Goal: Task Accomplishment & Management: Manage account settings

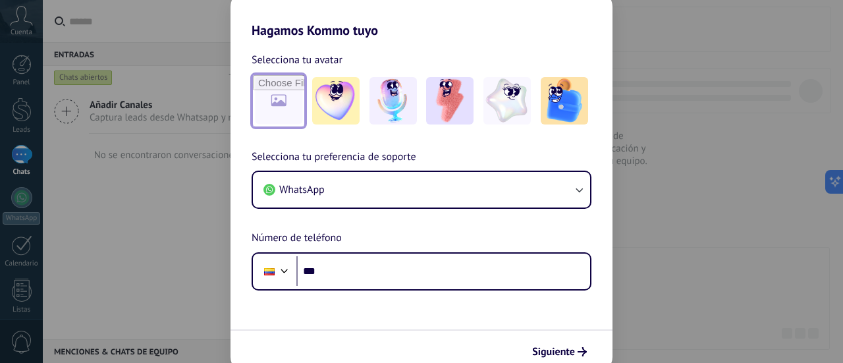
click at [281, 110] on input "file" at bounding box center [278, 100] width 51 height 51
type input "**********"
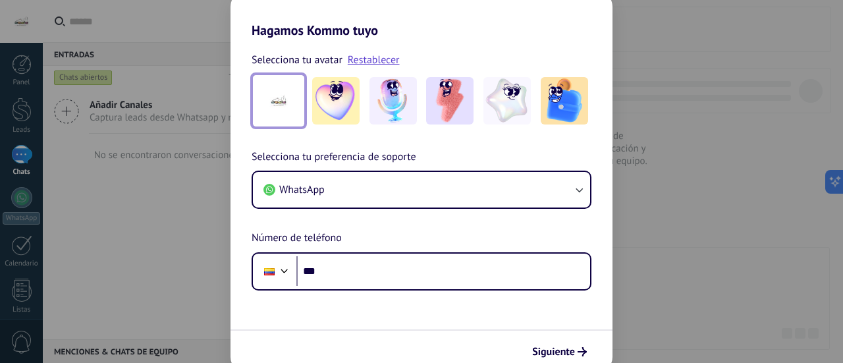
click at [277, 111] on img at bounding box center [278, 100] width 47 height 47
click at [448, 231] on div "Selecciona tu preferencia de soporte WhatsApp Número de teléfono Phone ***" at bounding box center [422, 220] width 382 height 142
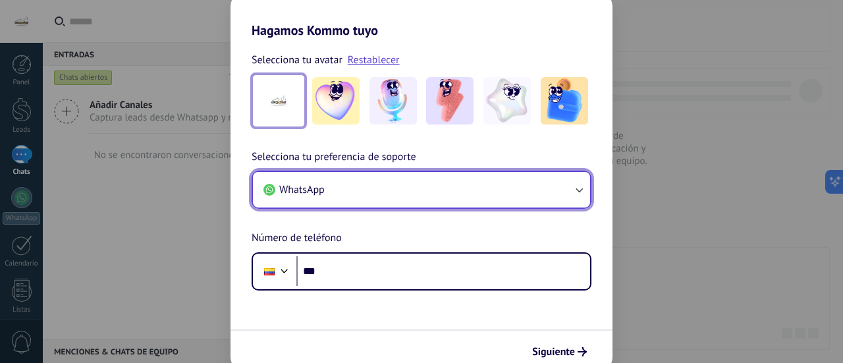
click at [486, 198] on button "WhatsApp" at bounding box center [421, 190] width 337 height 36
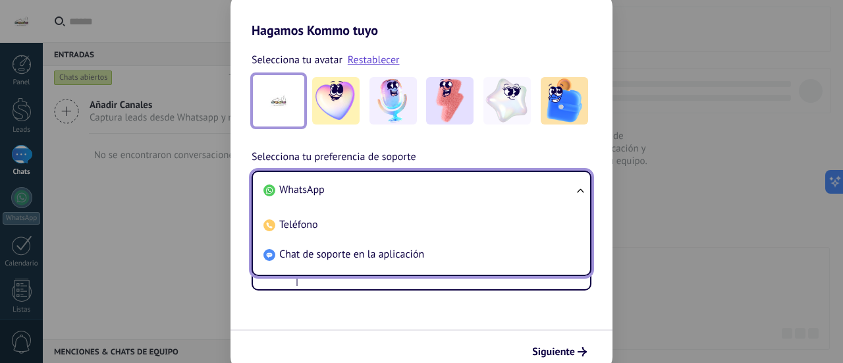
click at [531, 153] on div "Selecciona tu preferencia de soporte WhatsApp WhatsApp Teléfono Chat de soporte…" at bounding box center [422, 220] width 382 height 142
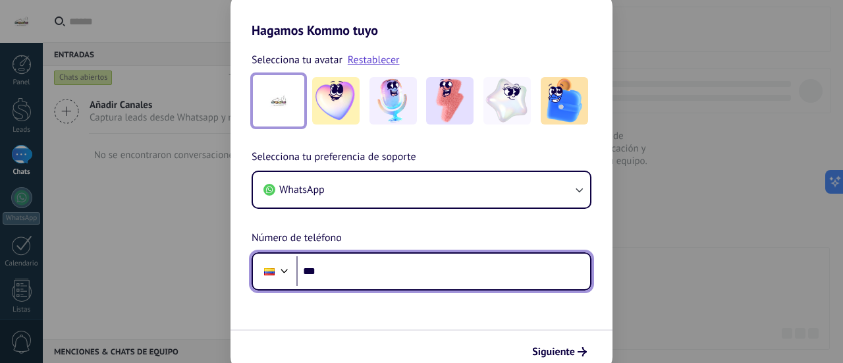
click at [381, 263] on input "***" at bounding box center [443, 271] width 294 height 30
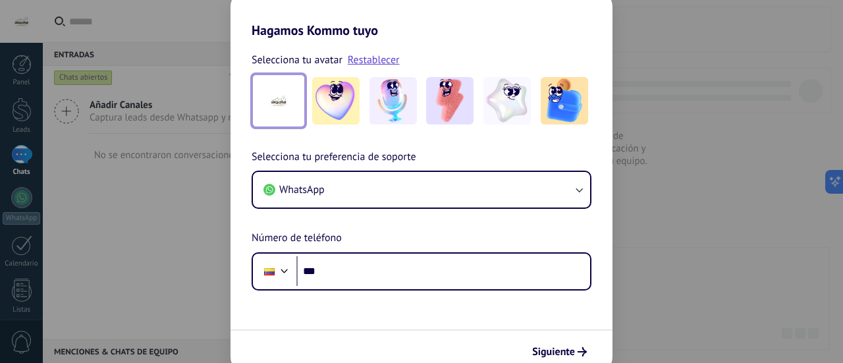
click at [674, 250] on div "Hagamos Kommo tuyo Selecciona tu avatar Restablecer Selecciona tu preferencia d…" at bounding box center [421, 181] width 843 height 363
click at [133, 215] on div "Hagamos Kommo tuyo Selecciona tu avatar Restablecer Selecciona tu preferencia d…" at bounding box center [421, 181] width 843 height 363
click at [568, 356] on span "Siguiente" at bounding box center [553, 351] width 43 height 9
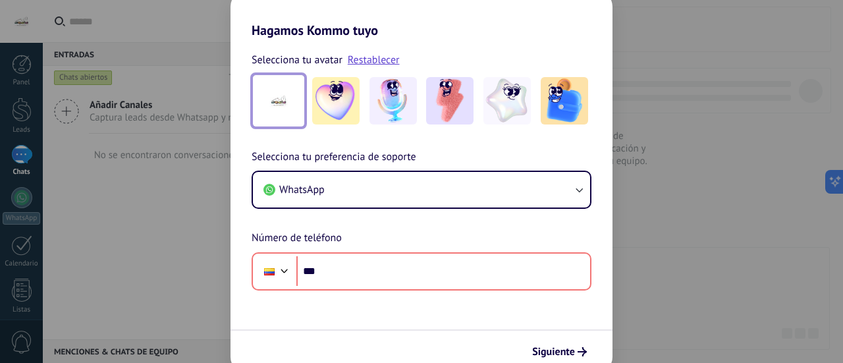
click at [188, 202] on div "Hagamos Kommo tuyo Selecciona tu avatar Restablecer Selecciona tu preferencia d…" at bounding box center [421, 181] width 843 height 363
click at [668, 197] on div "Hagamos Kommo tuyo Selecciona tu avatar Restablecer Selecciona tu preferencia d…" at bounding box center [421, 181] width 843 height 363
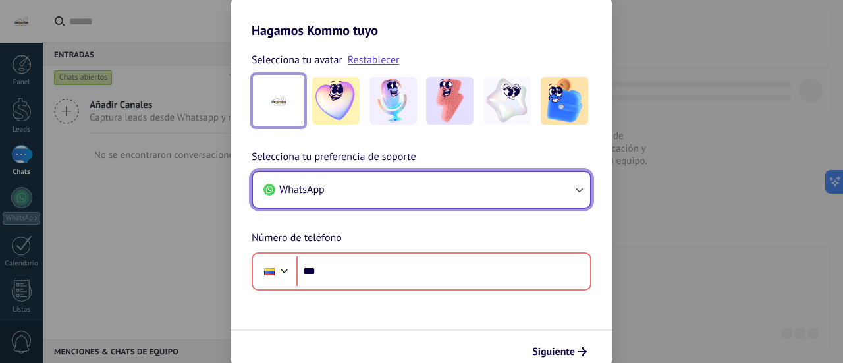
click at [373, 193] on button "WhatsApp" at bounding box center [421, 190] width 337 height 36
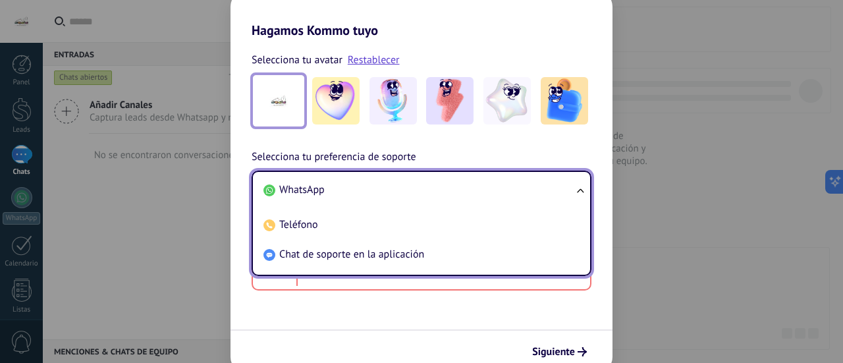
click at [373, 193] on li "WhatsApp" at bounding box center [418, 190] width 321 height 30
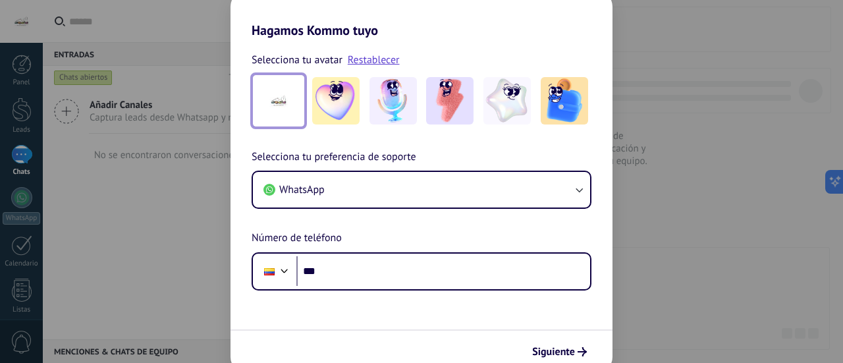
click at [82, 359] on div "Hagamos Kommo tuyo Selecciona tu avatar Restablecer Selecciona tu preferencia d…" at bounding box center [421, 181] width 843 height 363
click at [90, 351] on div "Hagamos Kommo tuyo Selecciona tu avatar Restablecer Selecciona tu preferencia d…" at bounding box center [421, 181] width 843 height 363
click at [232, 224] on div "Selecciona tu preferencia de soporte WhatsApp Número de teléfono Phone ***" at bounding box center [422, 220] width 382 height 142
click at [355, 94] on img at bounding box center [335, 100] width 47 height 47
click at [287, 89] on img at bounding box center [278, 100] width 47 height 47
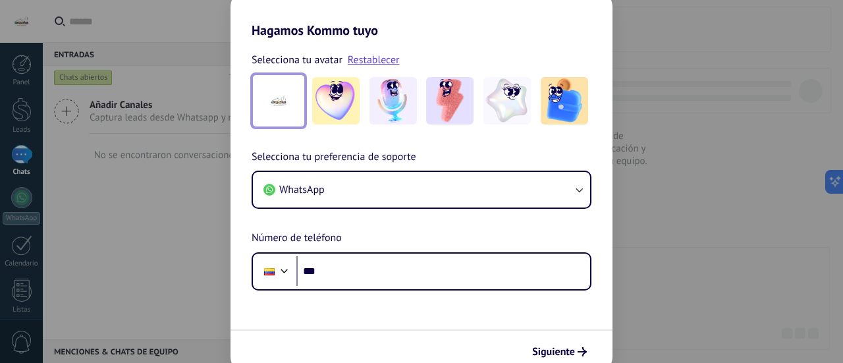
drag, startPoint x: 282, startPoint y: 102, endPoint x: 281, endPoint y: 128, distance: 26.4
click at [281, 128] on div "Selecciona tu avatar Restablecer Selecciona tu preferencia de soporte WhatsApp …" at bounding box center [422, 164] width 382 height 252
click at [377, 60] on link "Restablecer" at bounding box center [374, 59] width 52 height 13
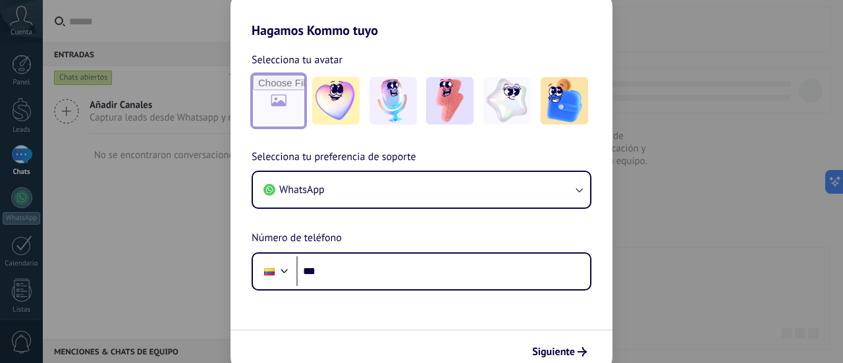
click at [277, 101] on input "file" at bounding box center [278, 100] width 51 height 51
type input "**********"
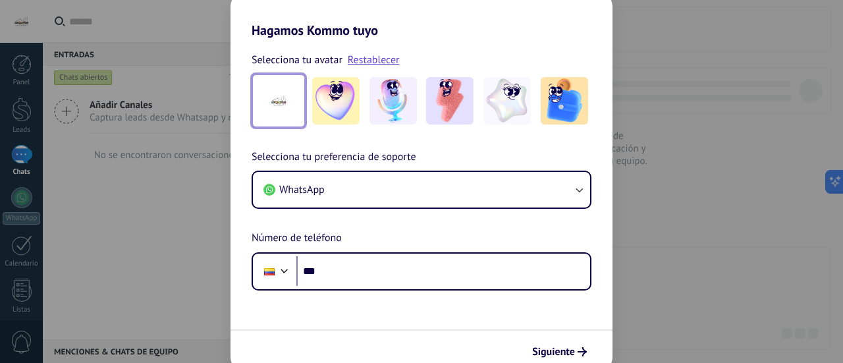
click at [293, 101] on img at bounding box center [278, 100] width 47 height 47
click at [387, 57] on link "Restablecer" at bounding box center [374, 59] width 52 height 13
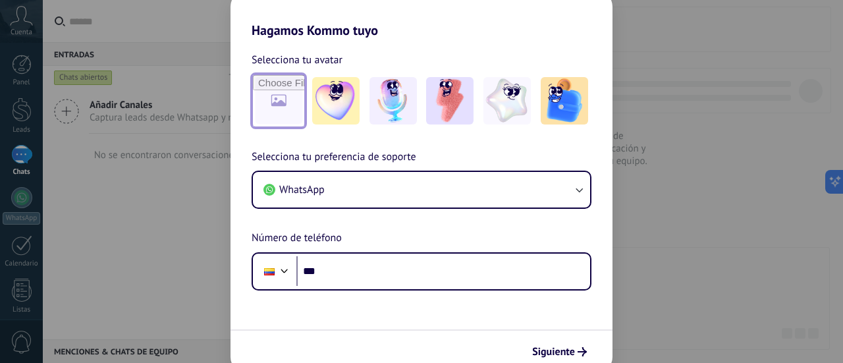
click at [283, 102] on input "file" at bounding box center [278, 100] width 51 height 51
type input "**********"
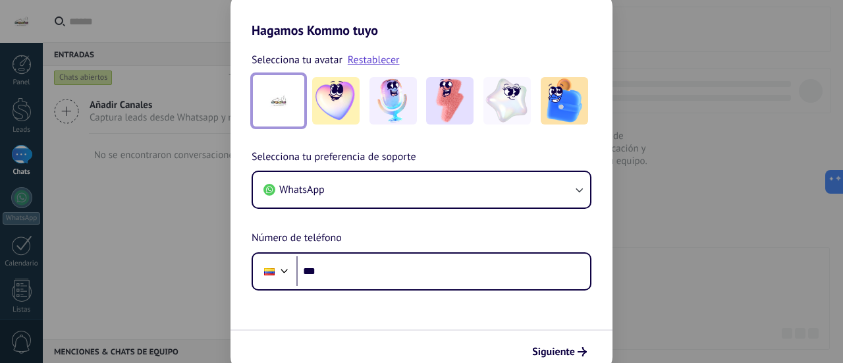
click at [198, 258] on div "Hagamos Kommo tuyo Selecciona tu avatar Restablecer Selecciona tu preferencia d…" at bounding box center [421, 181] width 843 height 363
click at [219, 241] on div "Hagamos Kommo tuyo Selecciona tu avatar Restablecer Selecciona tu preferencia d…" at bounding box center [421, 181] width 843 height 363
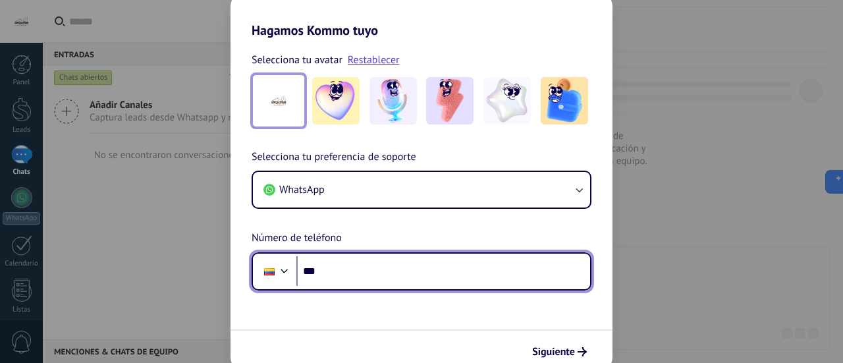
click at [357, 273] on input "***" at bounding box center [443, 271] width 294 height 30
type input "**********"
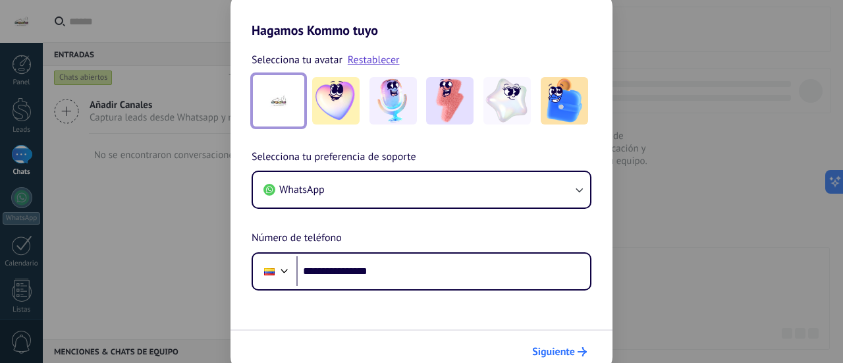
click at [576, 350] on span "Siguiente" at bounding box center [559, 351] width 55 height 9
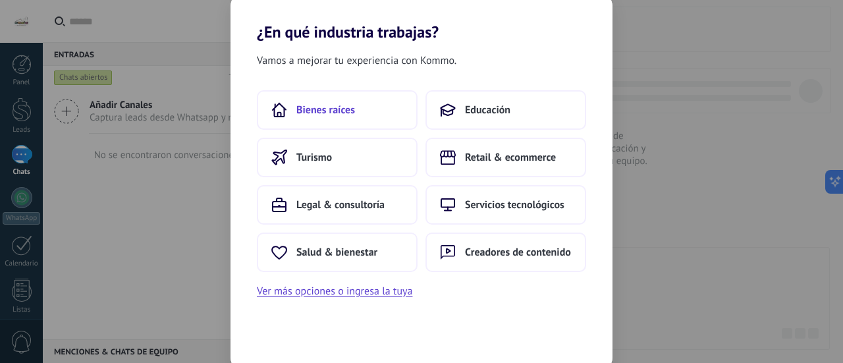
click at [313, 103] on span "Bienes raíces" at bounding box center [325, 109] width 59 height 13
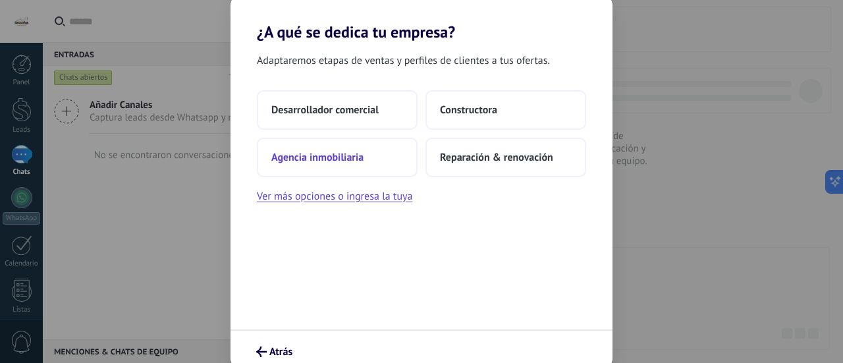
click at [324, 151] on span "Agencia inmobiliaria" at bounding box center [317, 157] width 92 height 13
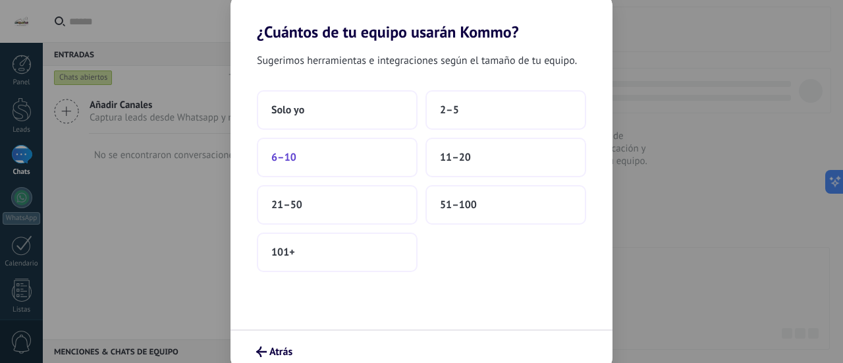
click at [282, 157] on span "6–10" at bounding box center [283, 157] width 25 height 13
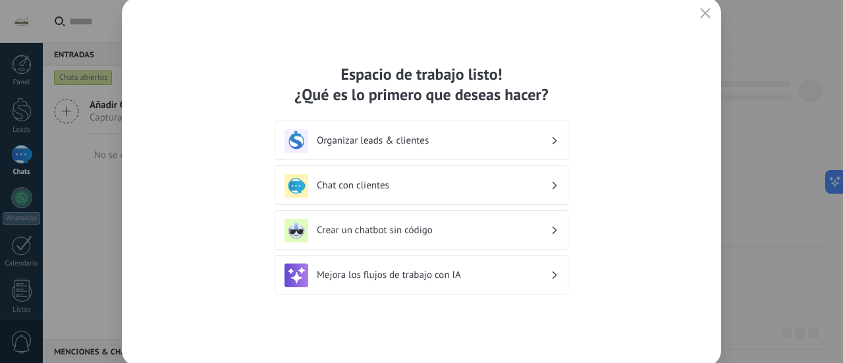
click at [552, 139] on div "Organizar leads & clientes" at bounding box center [422, 141] width 274 height 24
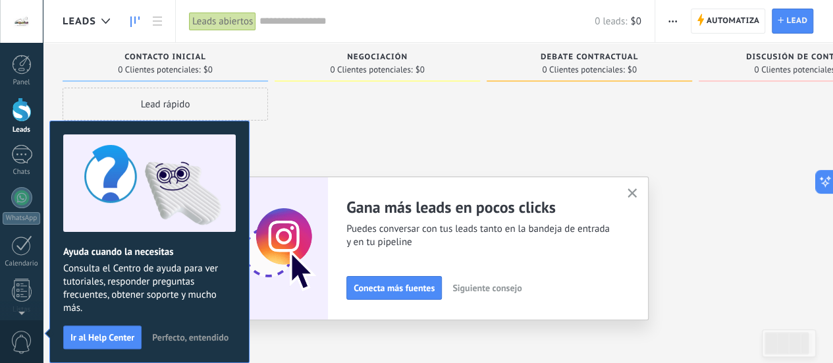
click at [473, 134] on div at bounding box center [377, 183] width 205 height 191
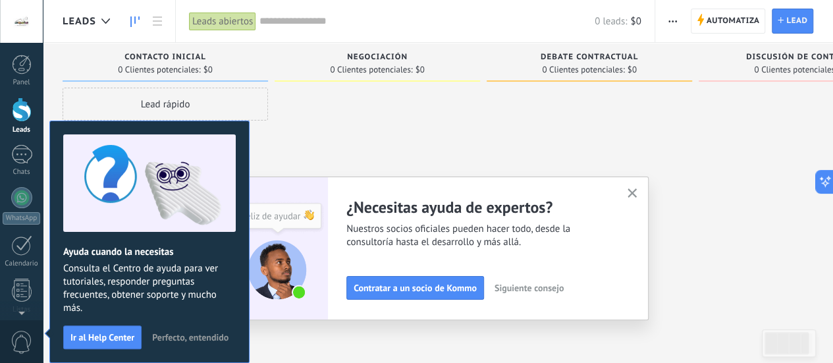
click at [173, 340] on span "Perfecto, entendido" at bounding box center [190, 337] width 76 height 9
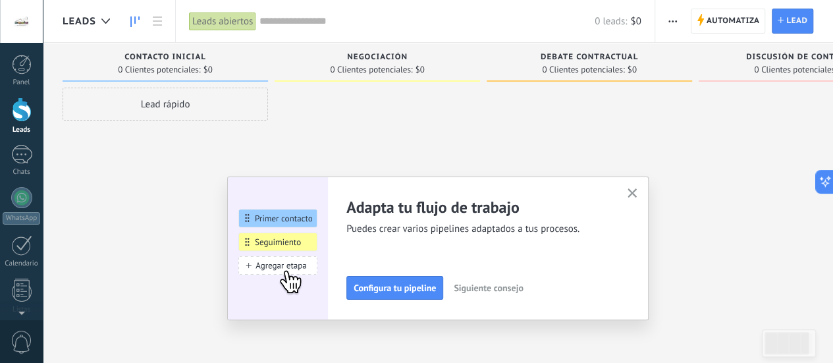
click at [502, 136] on div at bounding box center [589, 183] width 205 height 191
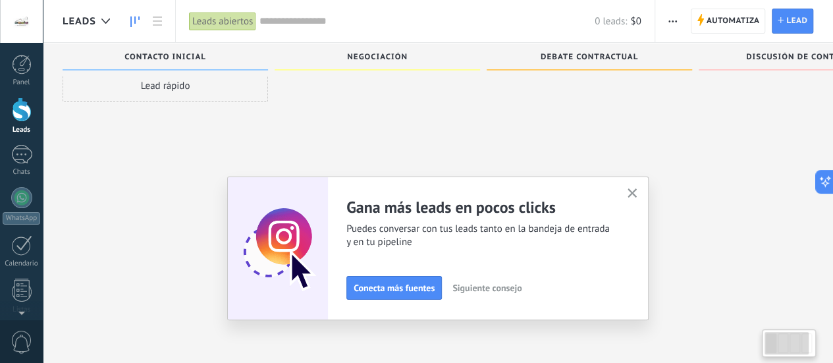
scroll to position [22, 0]
click at [638, 192] on icon "button" at bounding box center [633, 193] width 10 height 10
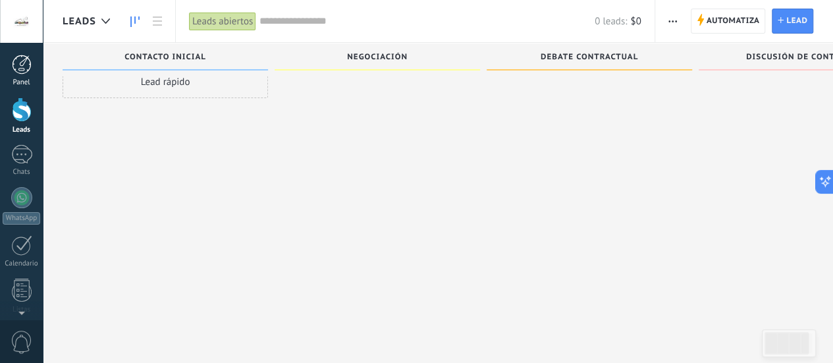
click at [24, 72] on div at bounding box center [22, 65] width 20 height 20
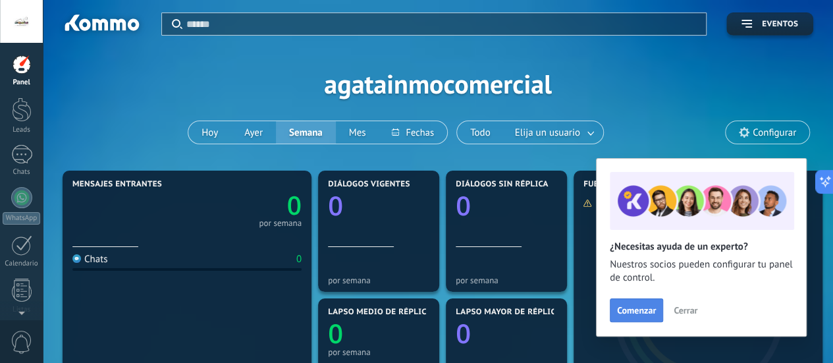
click at [636, 313] on span "Comenzar" at bounding box center [636, 310] width 39 height 9
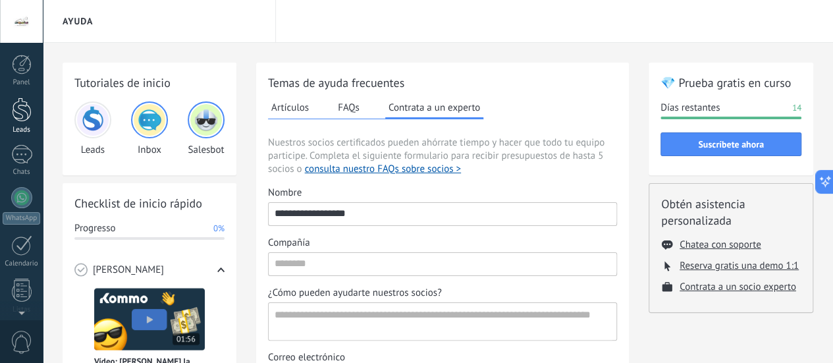
click at [16, 110] on div at bounding box center [22, 109] width 20 height 24
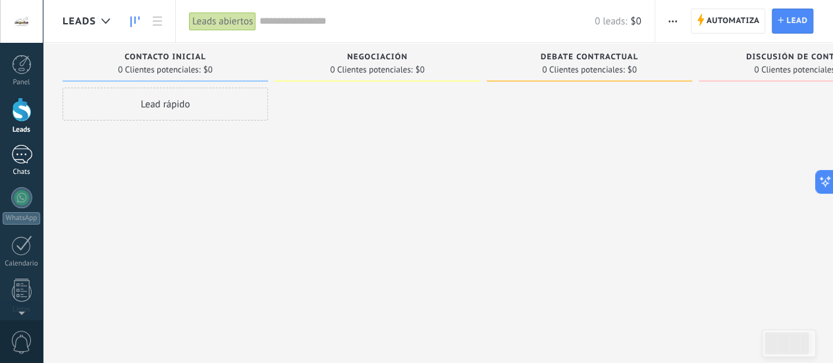
click at [21, 154] on div at bounding box center [21, 154] width 21 height 19
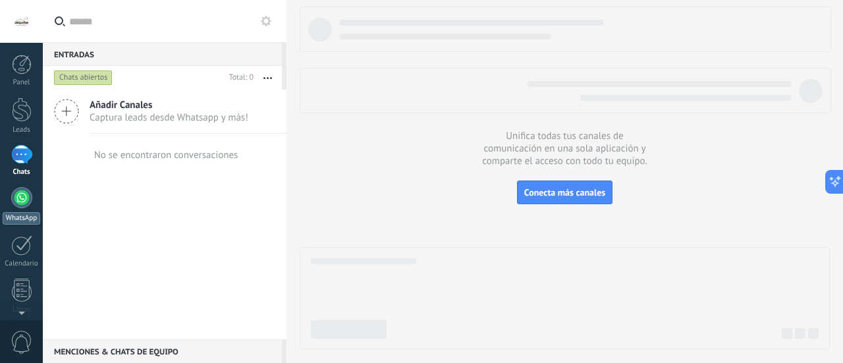
click at [22, 193] on div at bounding box center [21, 197] width 21 height 21
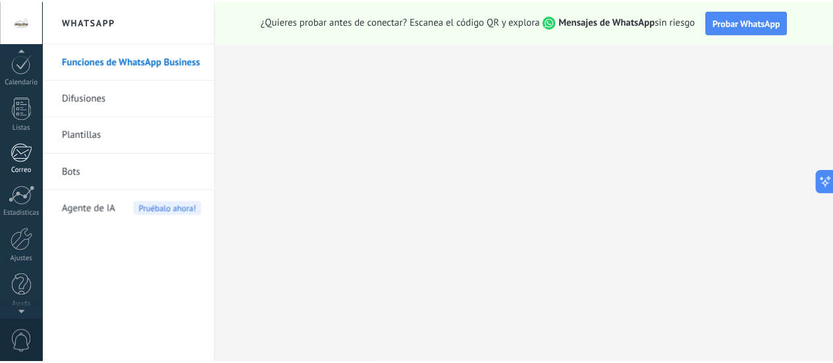
scroll to position [184, 0]
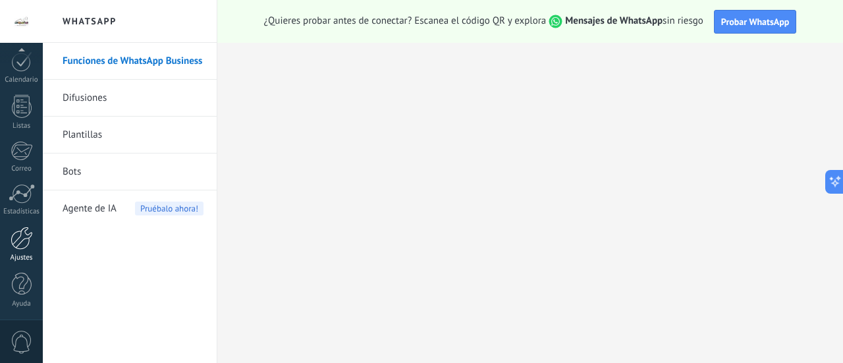
click at [22, 246] on div at bounding box center [22, 238] width 22 height 23
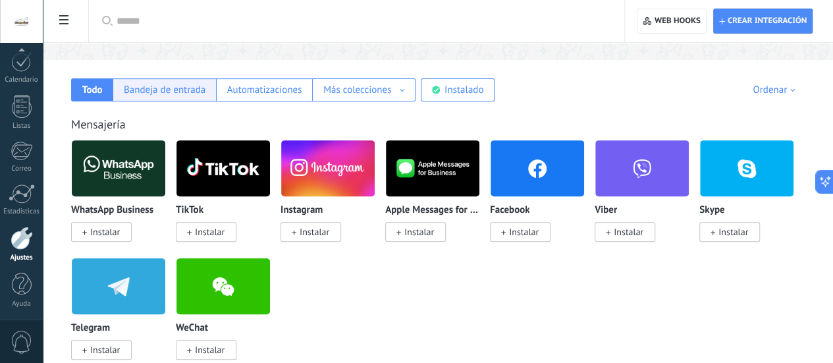
click at [205, 90] on div "Bandeja de entrada" at bounding box center [165, 90] width 82 height 13
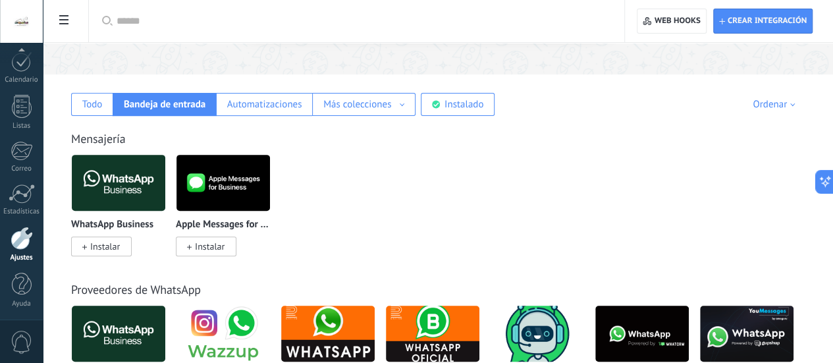
scroll to position [132, 0]
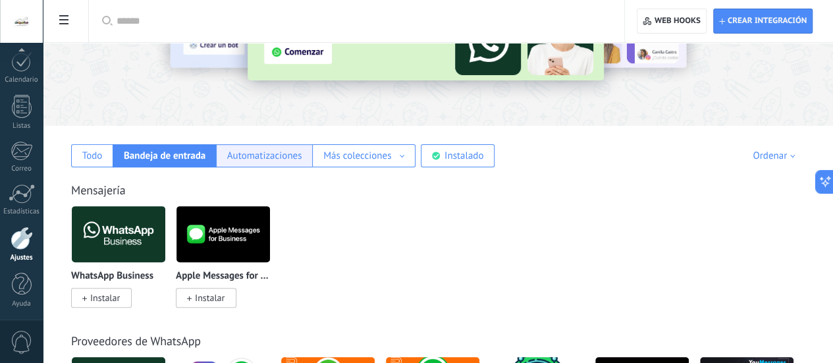
click at [302, 153] on div "Automatizaciones" at bounding box center [264, 156] width 75 height 13
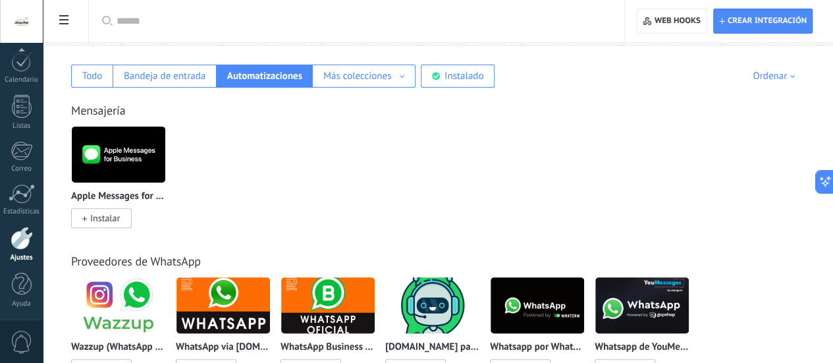
scroll to position [198, 0]
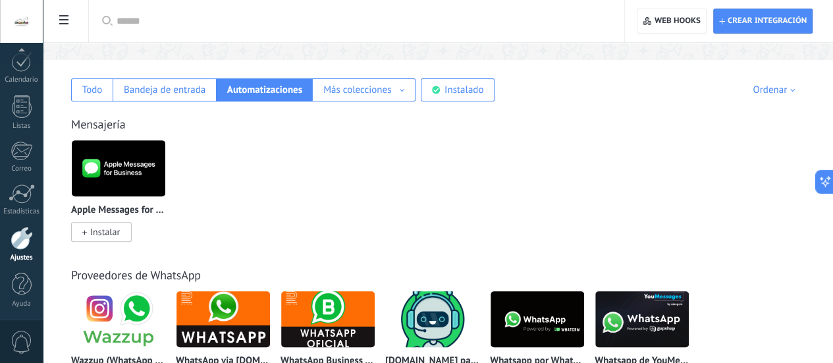
click at [266, 74] on div "Todo Bandeja de entrada Automatizaciones Más colecciones Fuentes de leads Soluc…" at bounding box center [438, 80] width 764 height 41
click at [113, 82] on div "Todo" at bounding box center [91, 89] width 41 height 23
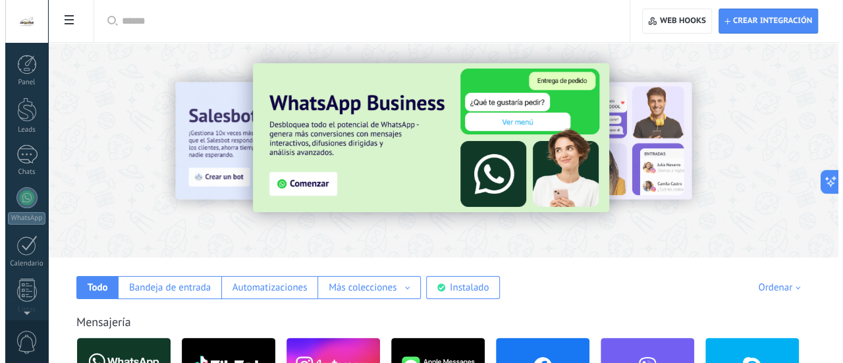
scroll to position [9, 0]
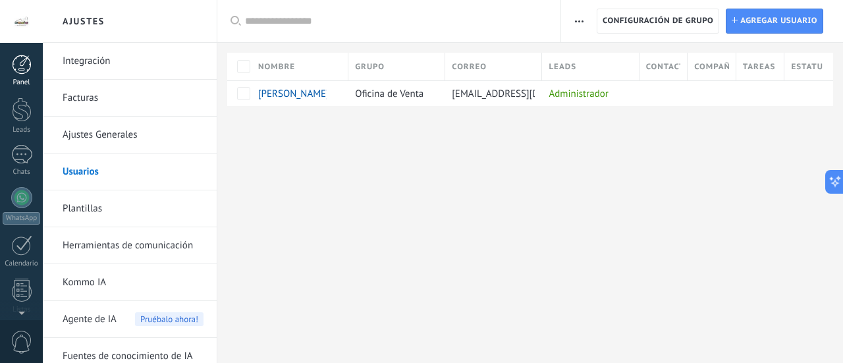
click at [21, 77] on link "Panel" at bounding box center [21, 71] width 43 height 32
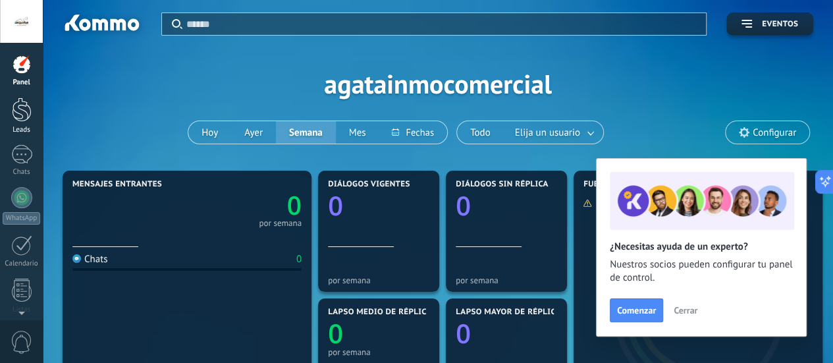
click at [18, 118] on div at bounding box center [22, 109] width 20 height 24
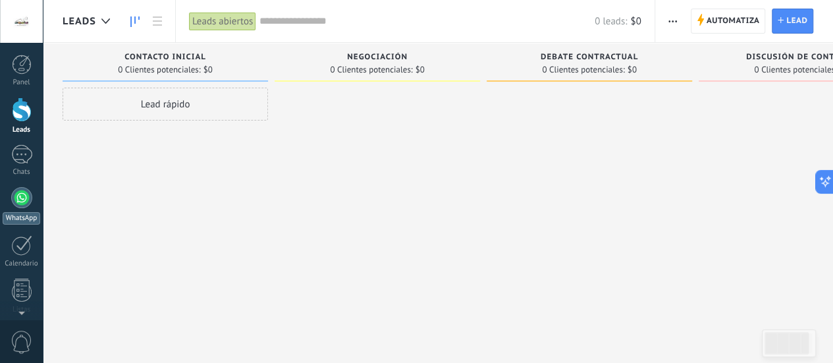
click at [19, 207] on link "WhatsApp" at bounding box center [21, 206] width 43 height 38
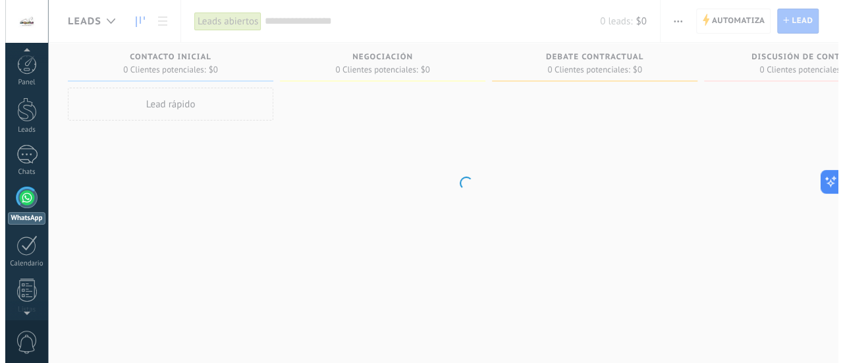
scroll to position [38, 0]
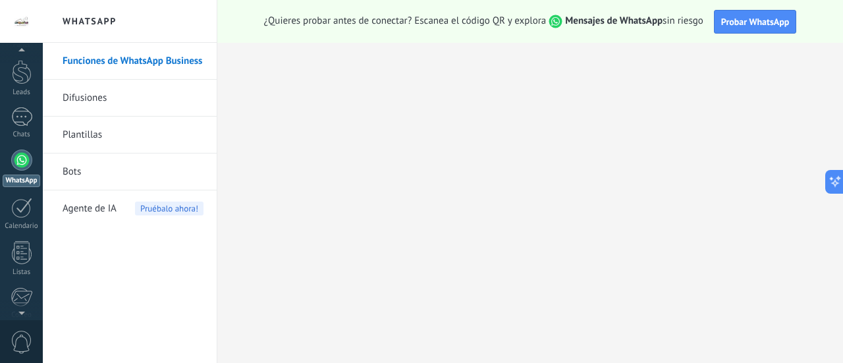
click at [99, 140] on link "Plantillas" at bounding box center [133, 135] width 141 height 37
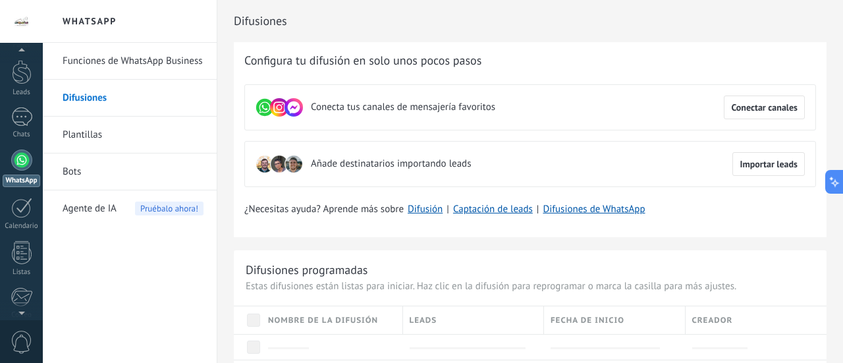
click at [14, 164] on div at bounding box center [21, 160] width 21 height 21
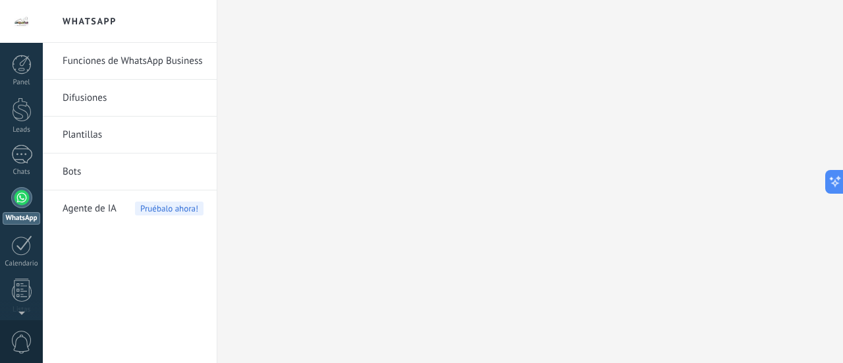
scroll to position [38, 0]
click at [22, 168] on div at bounding box center [21, 160] width 21 height 21
click at [18, 157] on div at bounding box center [21, 160] width 21 height 21
click at [105, 202] on span "Agente de IA" at bounding box center [90, 208] width 54 height 37
click at [24, 72] on div at bounding box center [22, 65] width 20 height 20
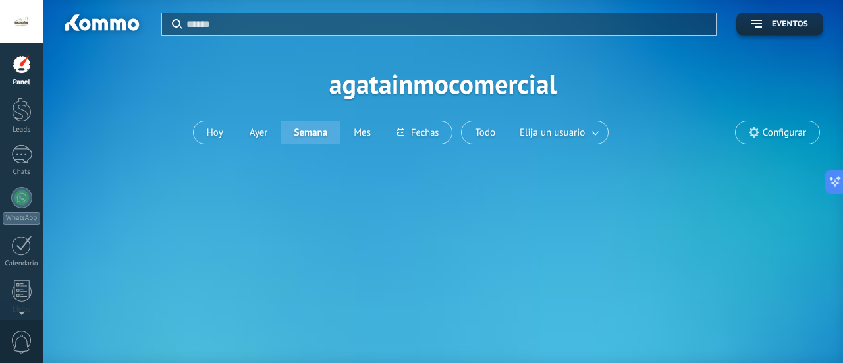
click at [787, 135] on span "Configurar" at bounding box center [784, 132] width 43 height 11
click at [759, 127] on icon at bounding box center [754, 132] width 11 height 11
click at [24, 103] on div at bounding box center [22, 109] width 20 height 24
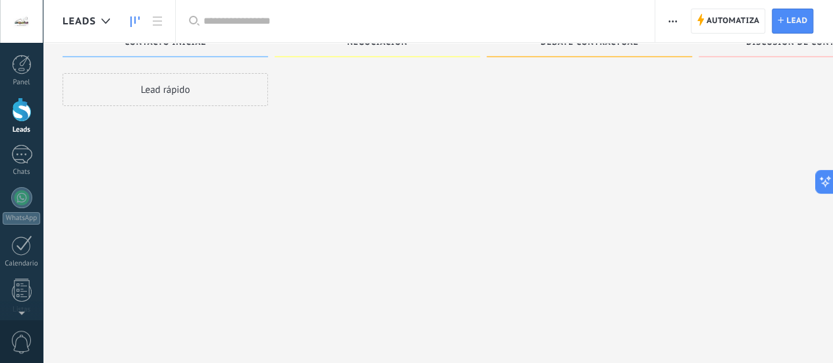
scroll to position [22, 0]
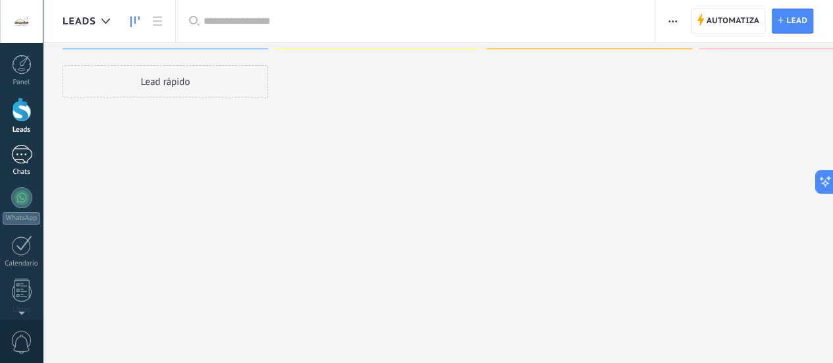
click at [22, 150] on div at bounding box center [21, 154] width 21 height 19
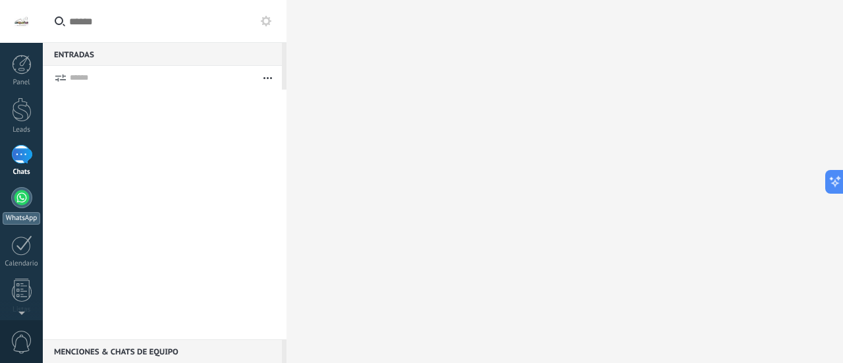
click at [25, 202] on div at bounding box center [21, 197] width 21 height 21
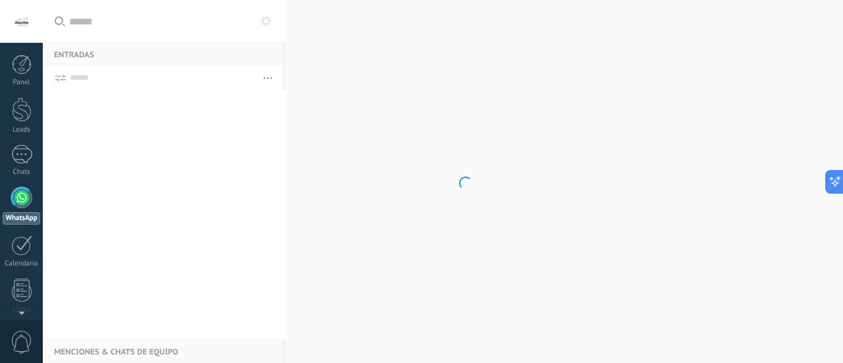
scroll to position [38, 0]
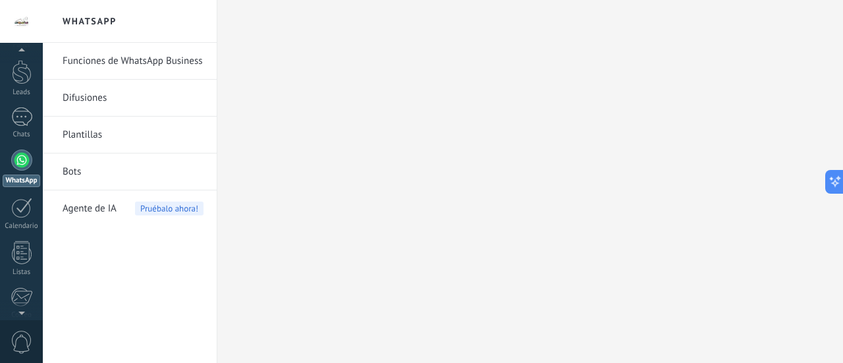
click at [25, 202] on div at bounding box center [21, 208] width 21 height 20
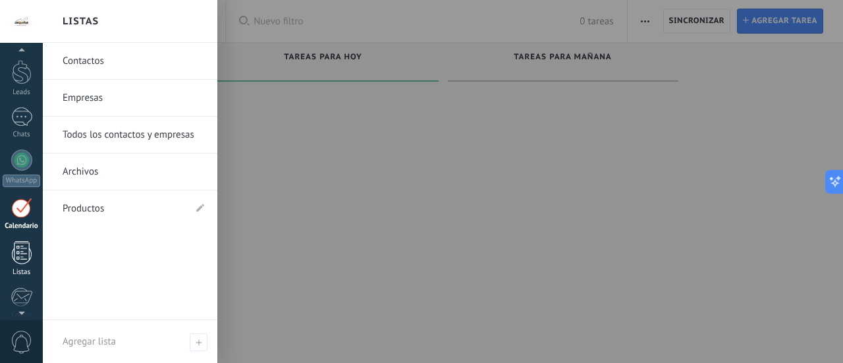
click at [18, 245] on div at bounding box center [22, 252] width 20 height 23
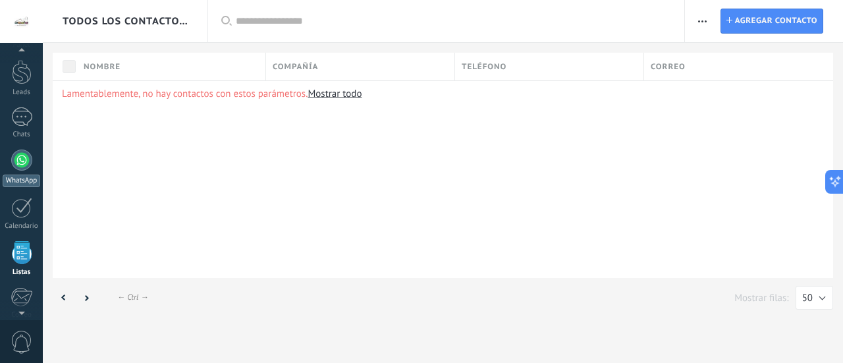
click at [18, 150] on div at bounding box center [21, 160] width 21 height 21
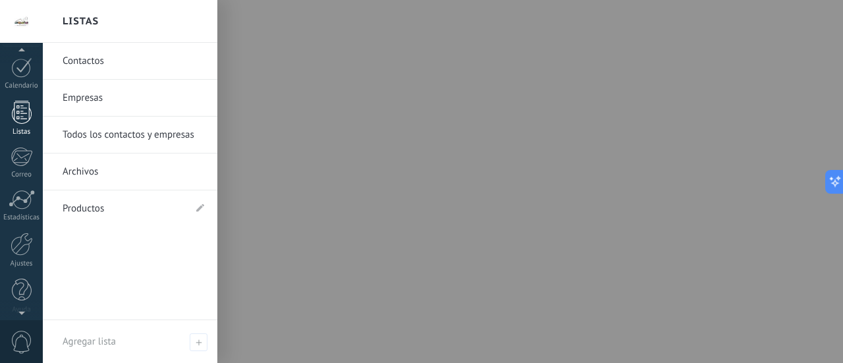
scroll to position [184, 0]
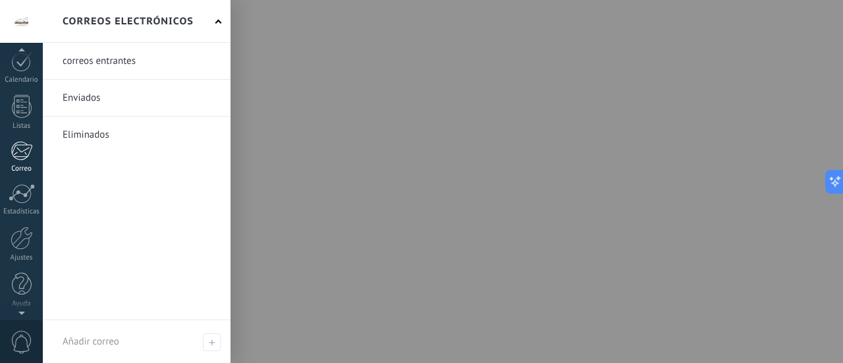
click at [23, 165] on div "Correo" at bounding box center [22, 169] width 38 height 9
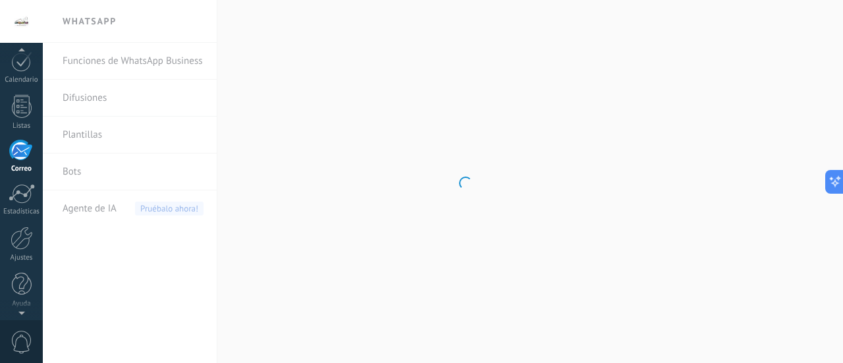
scroll to position [175, 0]
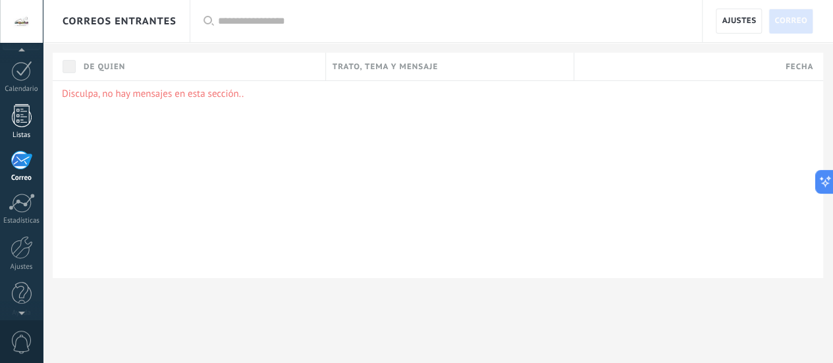
click at [26, 136] on div "Listas" at bounding box center [22, 135] width 38 height 9
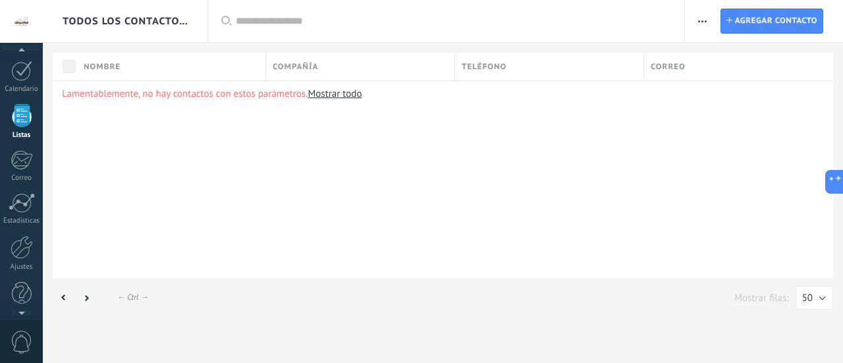
scroll to position [128, 0]
click at [22, 114] on div at bounding box center [21, 117] width 21 height 20
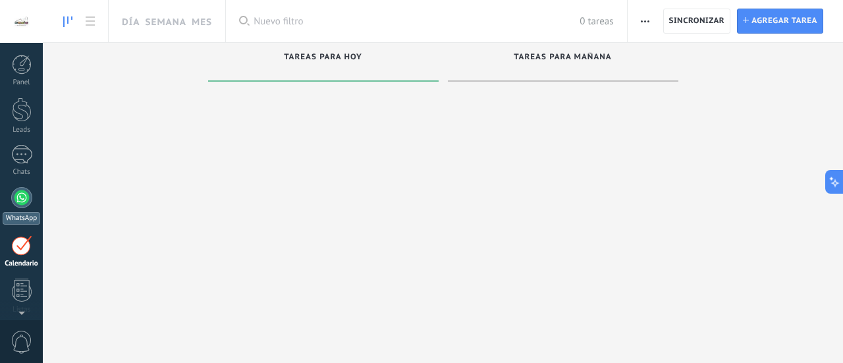
click at [13, 196] on div at bounding box center [21, 197] width 21 height 21
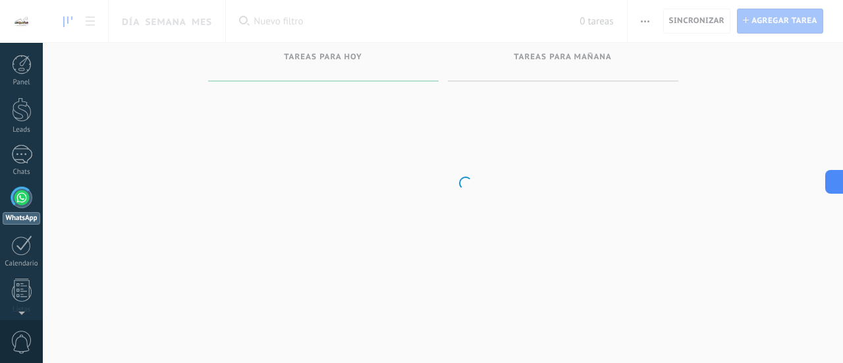
scroll to position [38, 0]
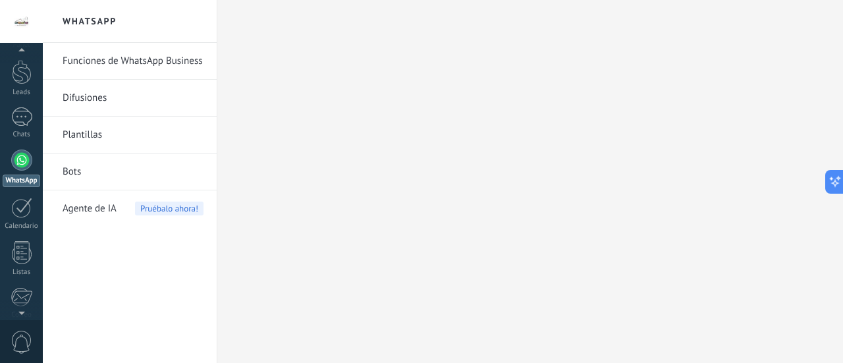
click at [115, 65] on link "Funciones de WhatsApp Business" at bounding box center [133, 61] width 141 height 37
click at [830, 183] on icon at bounding box center [830, 182] width 14 height 14
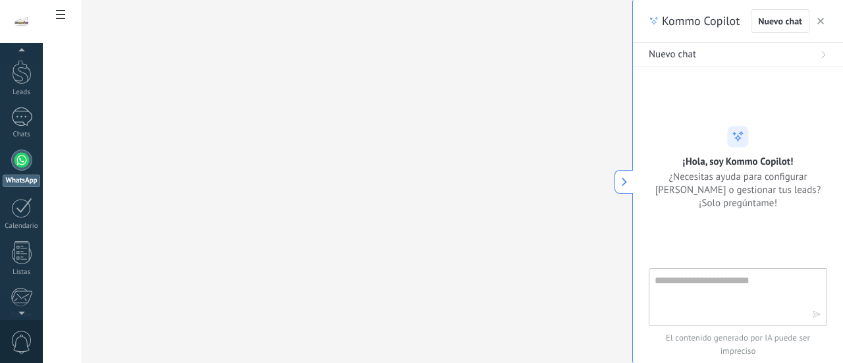
click at [518, 242] on div at bounding box center [357, 180] width 550 height 363
click at [630, 183] on button at bounding box center [623, 182] width 18 height 24
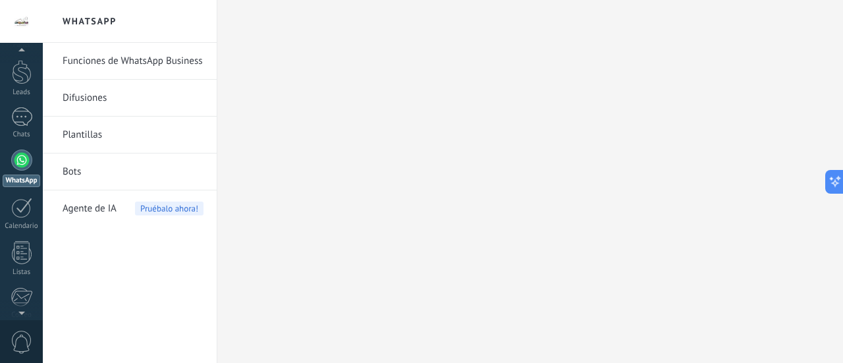
click at [25, 159] on div at bounding box center [21, 160] width 21 height 21
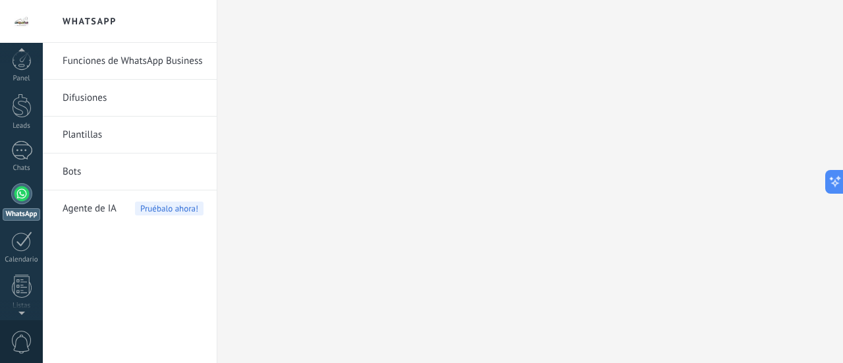
click at [23, 24] on div at bounding box center [21, 21] width 43 height 43
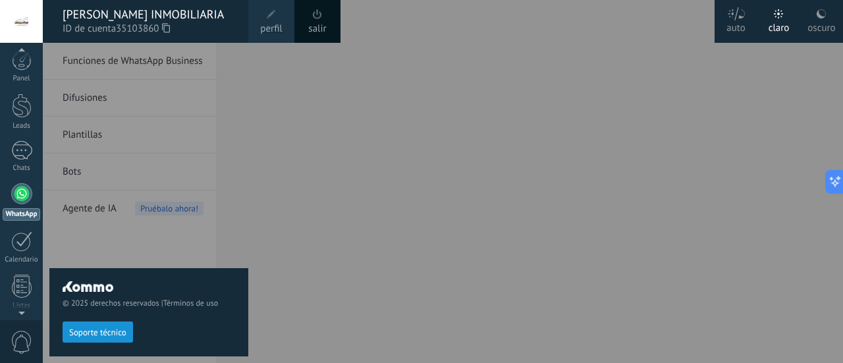
click at [265, 30] on span "perfil" at bounding box center [271, 29] width 22 height 14
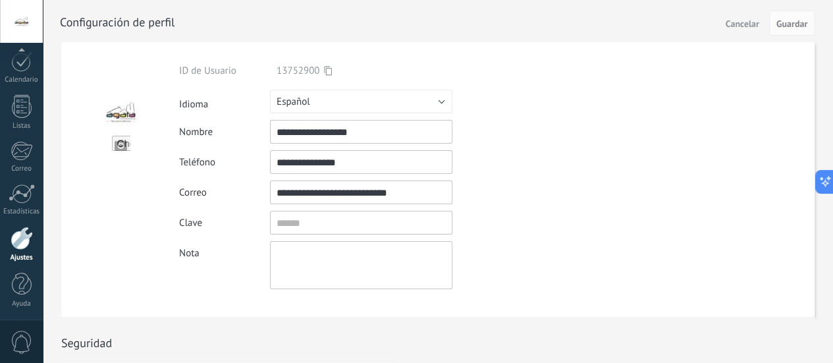
scroll to position [161, 0]
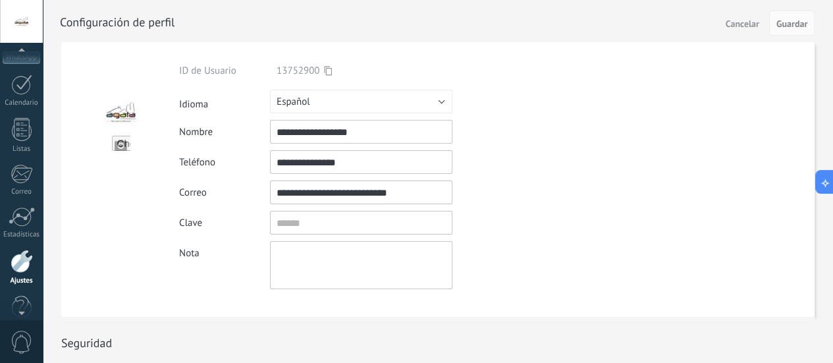
click at [16, 24] on div at bounding box center [21, 21] width 43 height 43
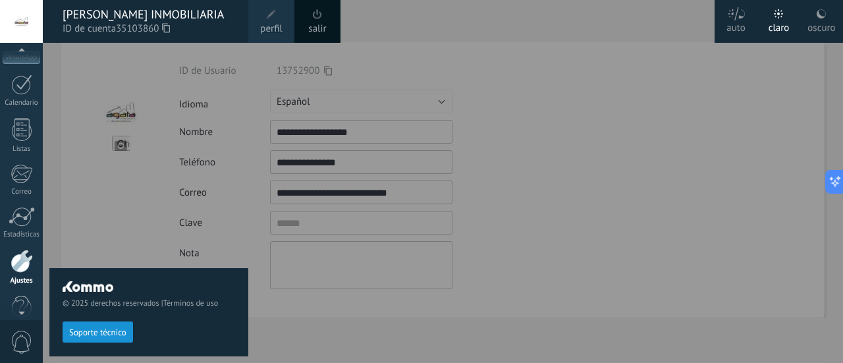
click at [110, 212] on div "© 2025 derechos reservados | Términos de uso Soporte técnico" at bounding box center [148, 203] width 199 height 320
click at [549, 64] on div at bounding box center [464, 181] width 843 height 363
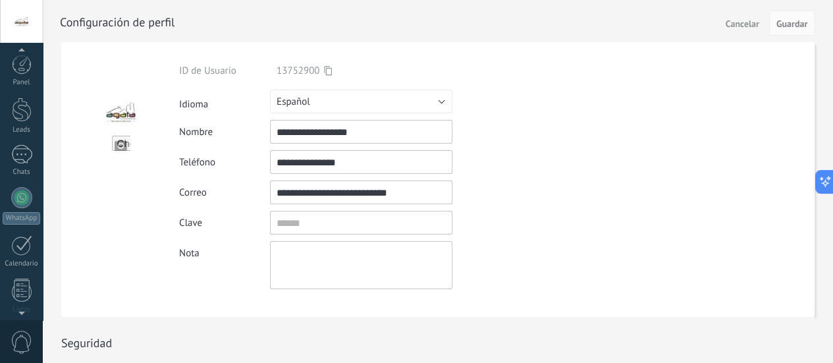
scroll to position [184, 0]
click at [821, 176] on icon at bounding box center [820, 182] width 14 height 14
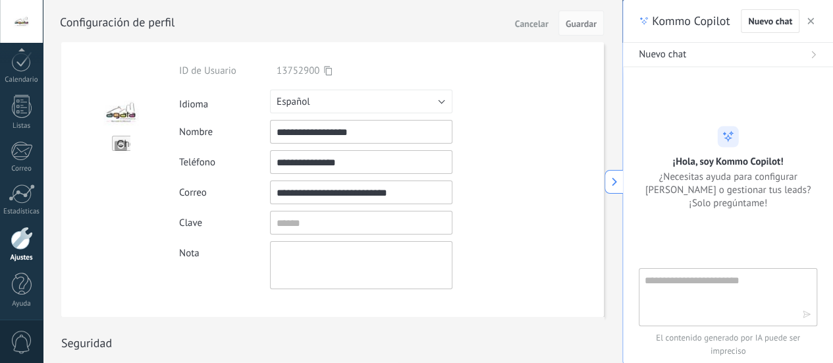
click at [712, 263] on div at bounding box center [728, 175] width 178 height 185
click at [707, 285] on textarea at bounding box center [719, 296] width 148 height 47
type textarea "**********"
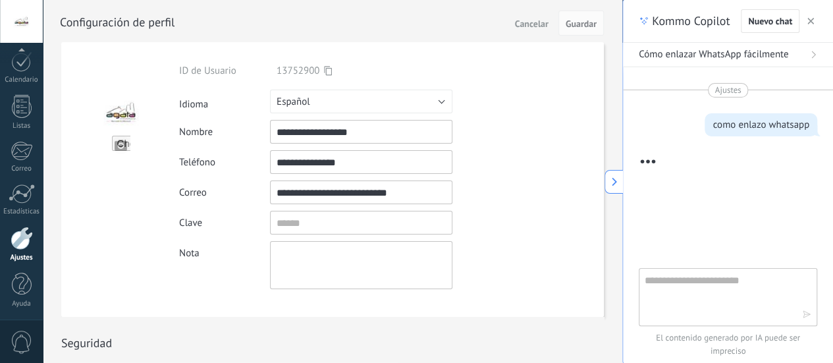
scroll to position [751, 0]
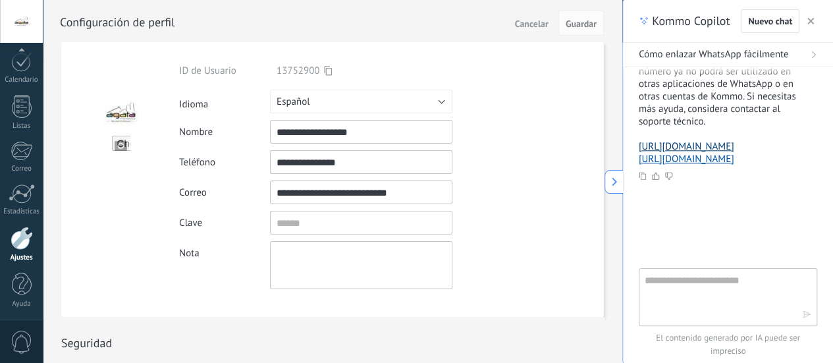
click at [684, 140] on link "[URL][DOMAIN_NAME]" at bounding box center [686, 146] width 95 height 13
click at [719, 277] on textarea at bounding box center [719, 296] width 148 height 47
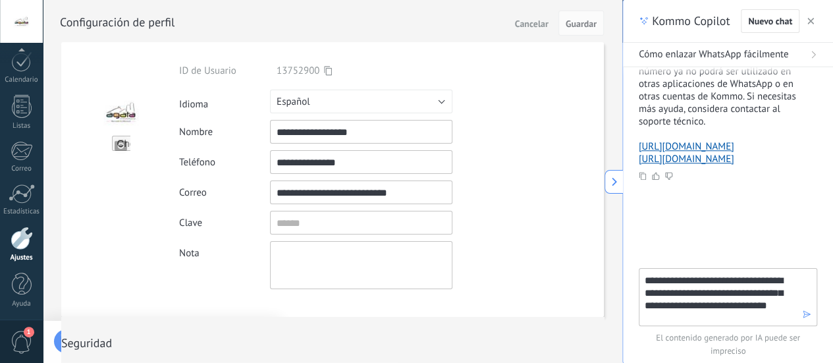
type textarea "**********"
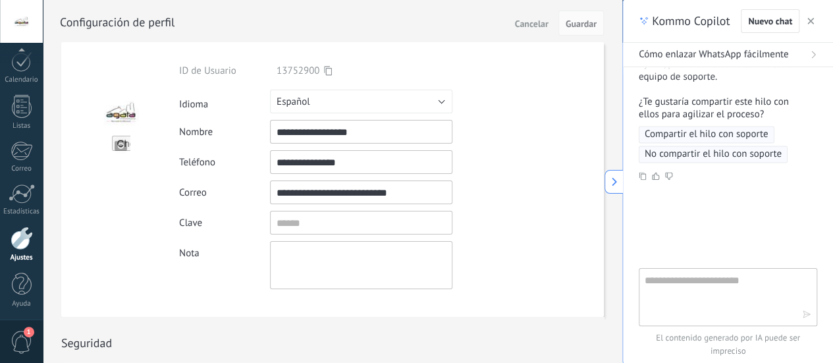
scroll to position [1006, 0]
type textarea "**"
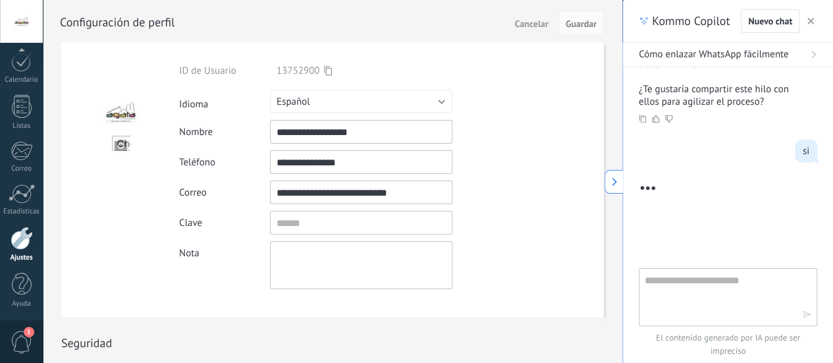
scroll to position [1106, 0]
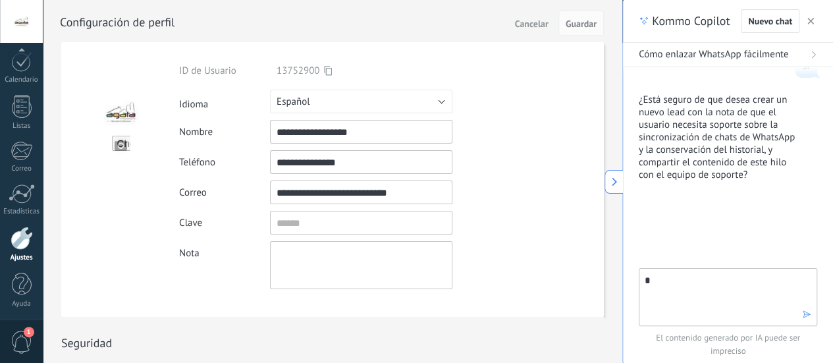
type textarea "**"
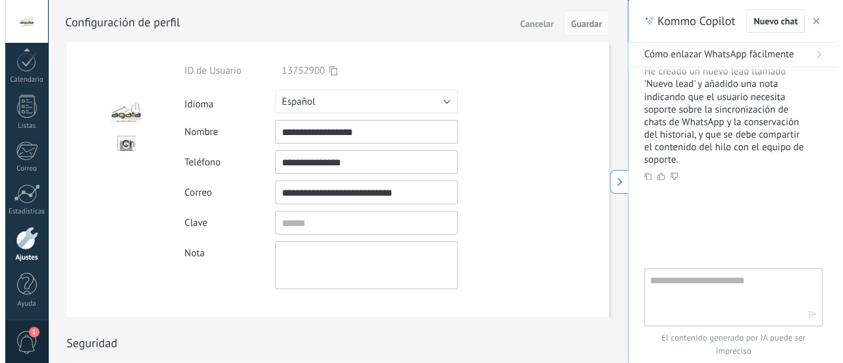
scroll to position [1278, 0]
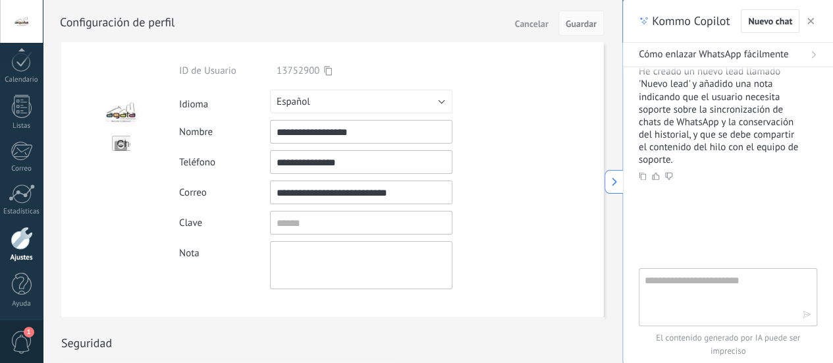
click at [21, 350] on span "1" at bounding box center [22, 342] width 22 height 23
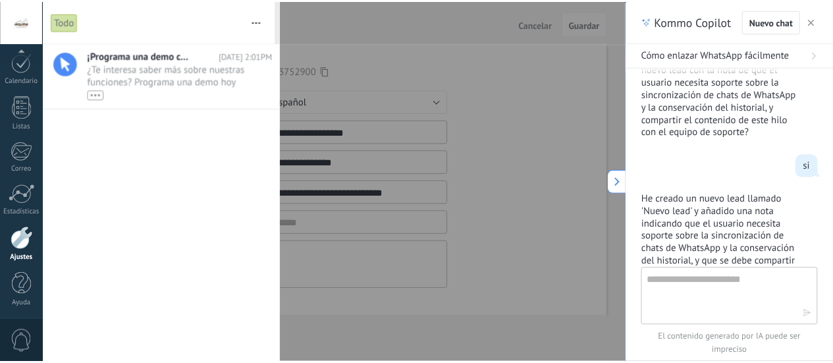
scroll to position [1081, 0]
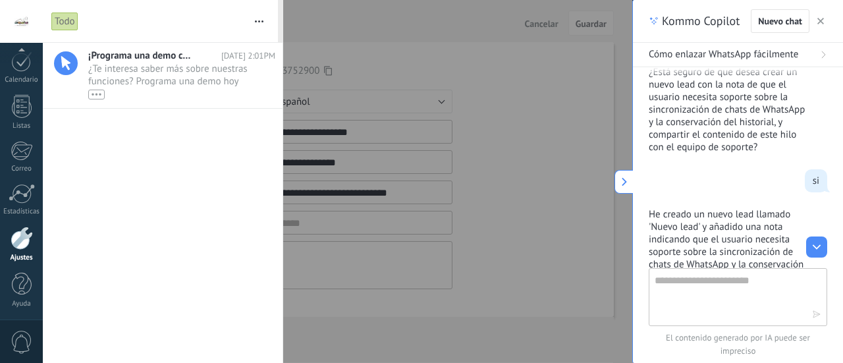
click at [609, 68] on div at bounding box center [421, 181] width 843 height 363
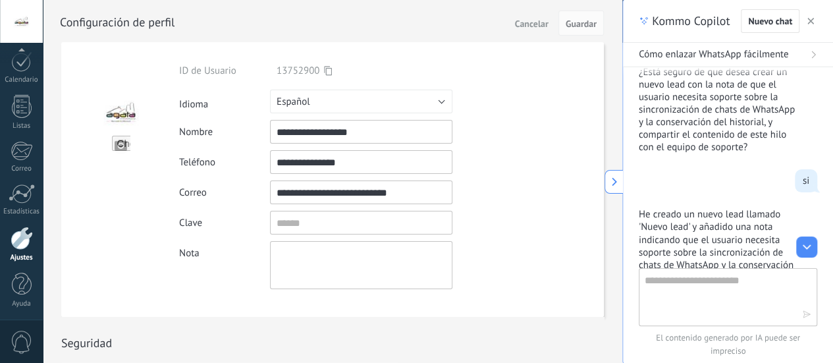
click at [616, 185] on icon at bounding box center [614, 181] width 9 height 9
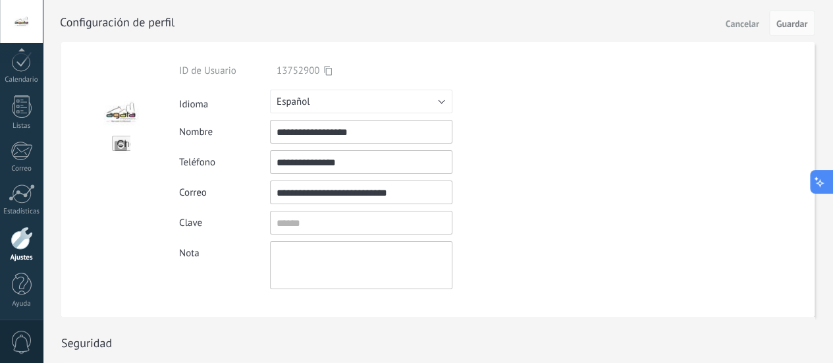
click at [824, 189] on button at bounding box center [822, 182] width 24 height 24
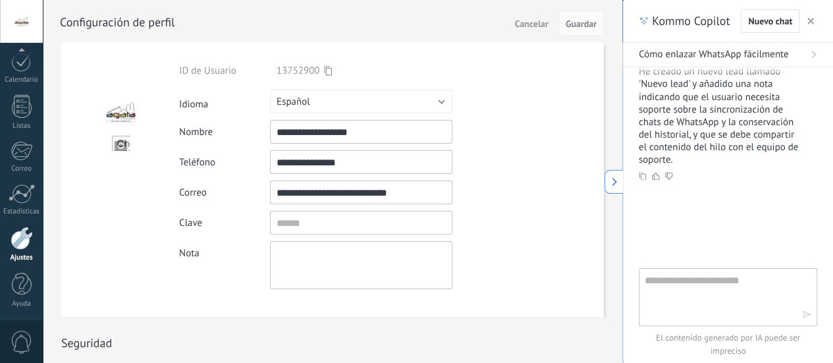
scroll to position [1212, 0]
